Goal: Information Seeking & Learning: Learn about a topic

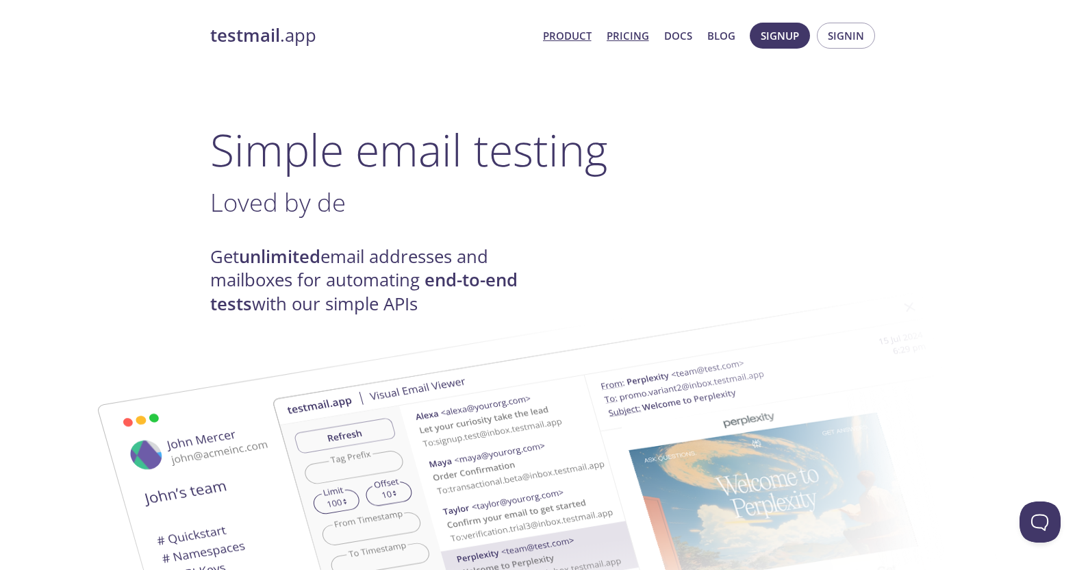
click at [631, 39] on link "Pricing" at bounding box center [627, 36] width 42 height 18
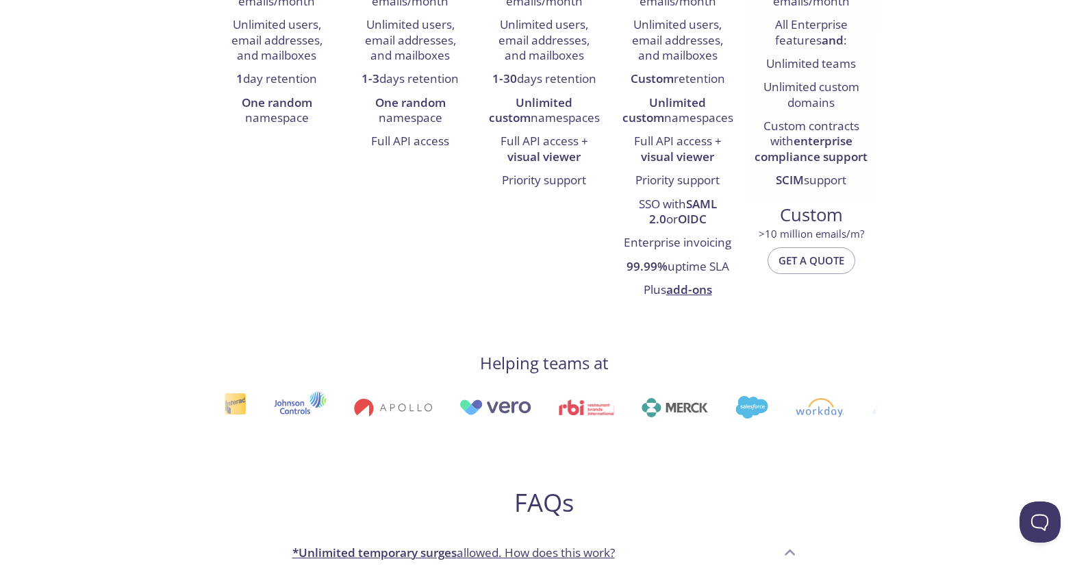
scroll to position [340, 0]
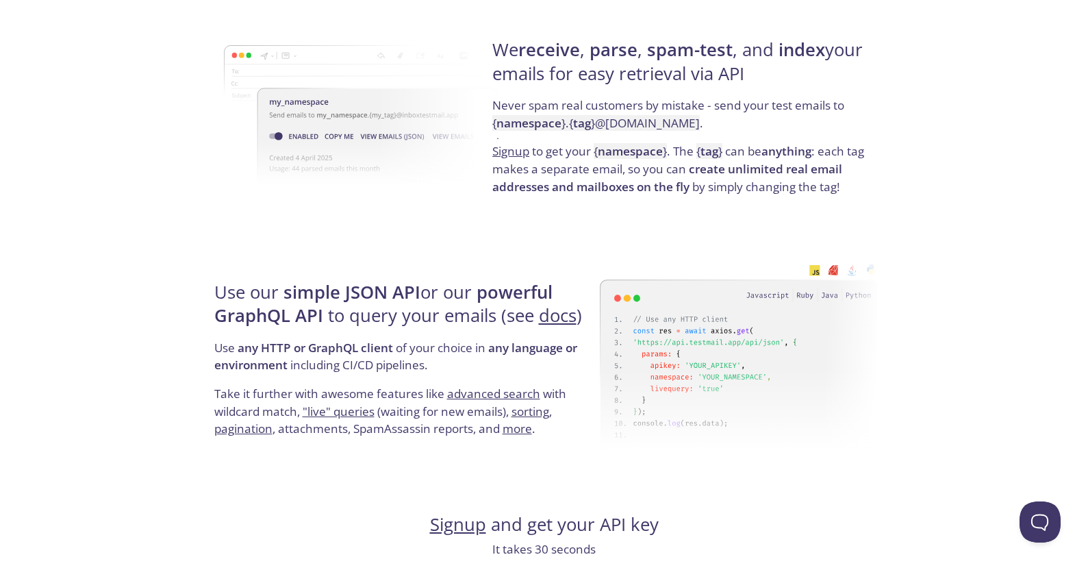
scroll to position [1079, 0]
drag, startPoint x: 576, startPoint y: 51, endPoint x: 818, endPoint y: 87, distance: 244.2
click at [818, 87] on h4 "We receive , parse , spam-test , and index your emails for easy retrieval via A…" at bounding box center [682, 68] width 381 height 58
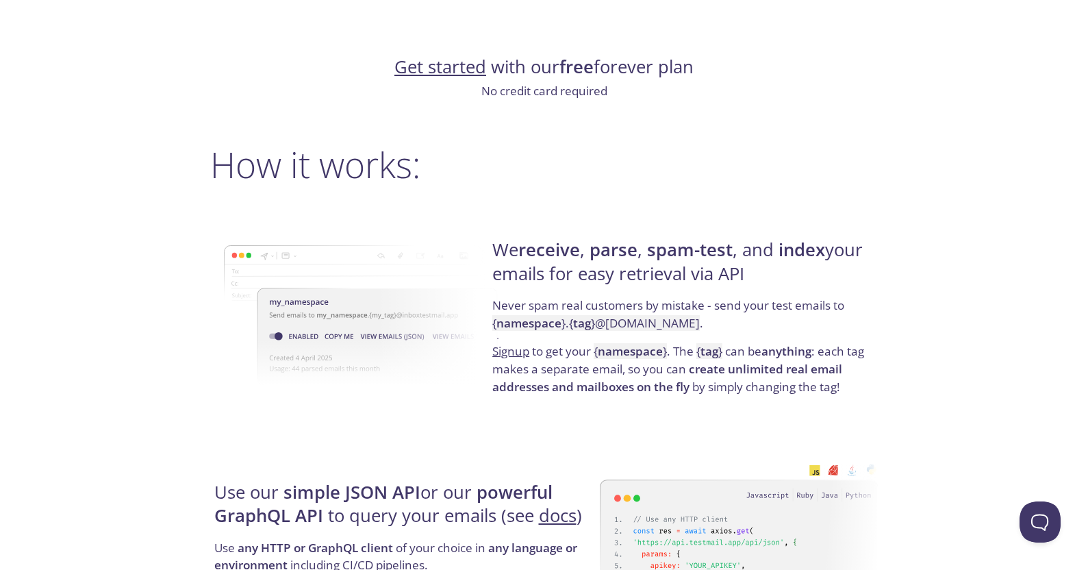
scroll to position [891, 0]
